Goal: Navigation & Orientation: Find specific page/section

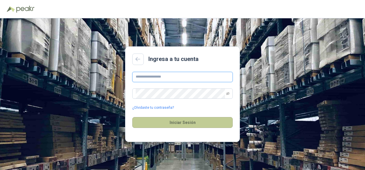
type input "**********"
click at [173, 119] on button "Iniciar Sesión" at bounding box center [182, 122] width 100 height 11
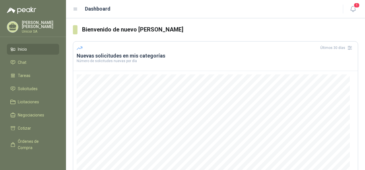
click at [22, 48] on span "Inicio" at bounding box center [22, 49] width 9 height 6
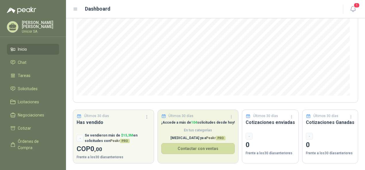
click at [182, 136] on p "[MEDICAL_DATA] ya a Peakr PRO" at bounding box center [198, 138] width 74 height 5
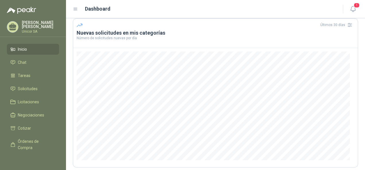
scroll to position [0, 0]
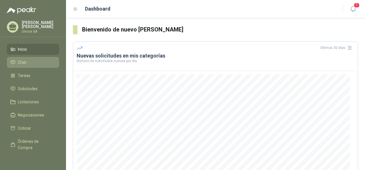
click at [33, 60] on li "Chat" at bounding box center [32, 62] width 45 height 6
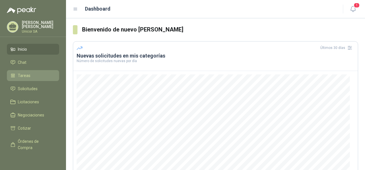
click at [33, 73] on li "Tareas" at bounding box center [32, 76] width 45 height 6
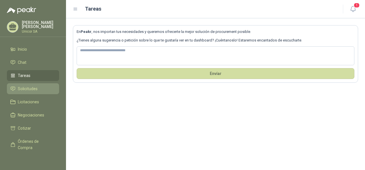
click at [24, 87] on span "Solicitudes" at bounding box center [28, 89] width 20 height 6
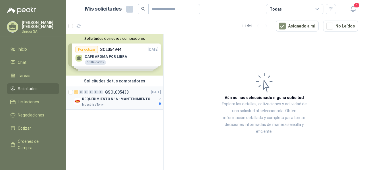
click at [103, 99] on p "REQUERIMIENTO N° 6 - MANTENIMIENTO" at bounding box center [116, 99] width 68 height 5
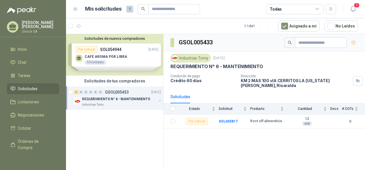
click at [124, 58] on div "Solicitudes de nuevos compradores Por cotizar SOL054944 [DATE] CAFE AROMA POR L…" at bounding box center [114, 55] width 97 height 42
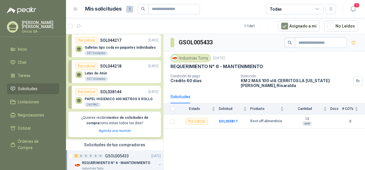
scroll to position [44, 0]
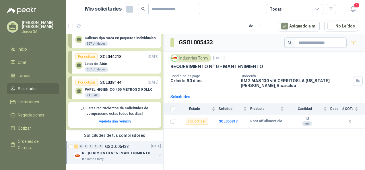
click at [114, 156] on p "REQUERIMIENTO N° 6 - MANTENIMIENTO" at bounding box center [116, 153] width 68 height 5
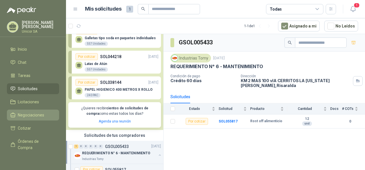
click at [33, 116] on span "Negociaciones" at bounding box center [31, 115] width 26 height 6
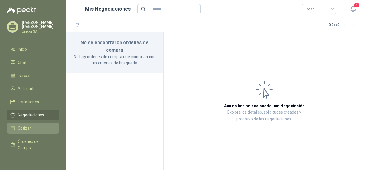
click at [31, 126] on li "Cotizar" at bounding box center [32, 128] width 45 height 6
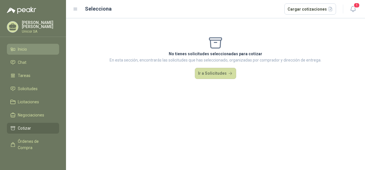
click at [42, 47] on li "Inicio" at bounding box center [32, 49] width 45 height 6
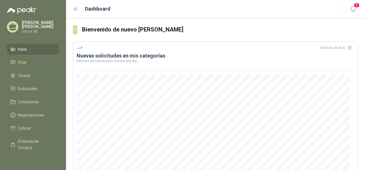
click at [97, 56] on h3 "Nuevas solicitudes en mis categorías" at bounding box center [216, 55] width 278 height 7
click at [97, 60] on p "Número de solicitudes nuevas por día" at bounding box center [216, 60] width 278 height 3
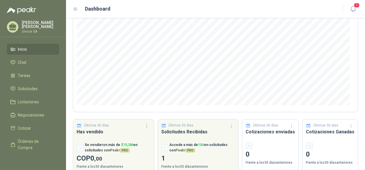
scroll to position [86, 0]
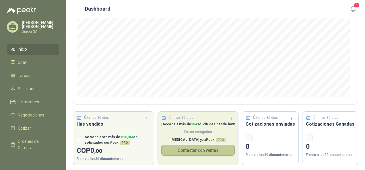
click at [189, 149] on button "Contactar con ventas" at bounding box center [198, 150] width 74 height 11
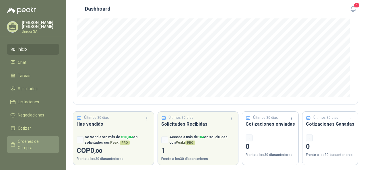
click at [34, 141] on span "Órdenes de Compra" at bounding box center [36, 145] width 36 height 13
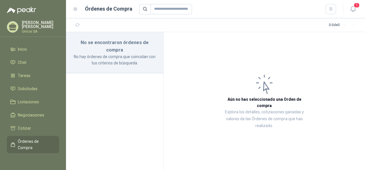
click at [43, 144] on span "Órdenes de Compra" at bounding box center [36, 145] width 36 height 13
click at [26, 47] on span "Inicio" at bounding box center [22, 49] width 9 height 6
